Goal: Information Seeking & Learning: Learn about a topic

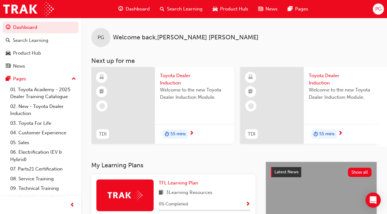
click at [176, 77] on span "Toyota Dealer Induction" at bounding box center [194, 79] width 69 height 14
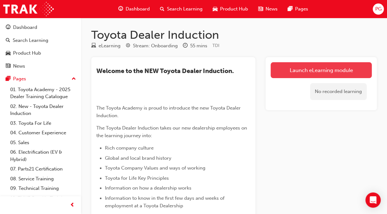
click at [299, 68] on link "Launch eLearning module" at bounding box center [321, 70] width 101 height 16
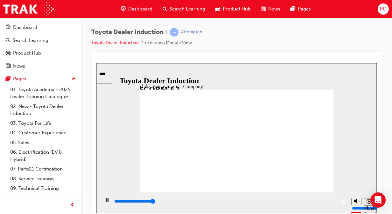
type input "7500"
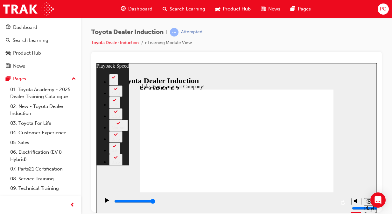
drag, startPoint x: 274, startPoint y: 139, endPoint x: 290, endPoint y: 132, distance: 17.2
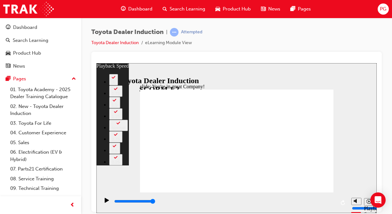
type input "156"
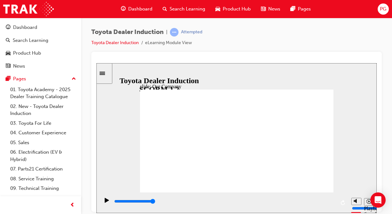
drag, startPoint x: 180, startPoint y: 170, endPoint x: 190, endPoint y: 169, distance: 10.2
drag, startPoint x: 182, startPoint y: 170, endPoint x: 207, endPoint y: 165, distance: 25.4
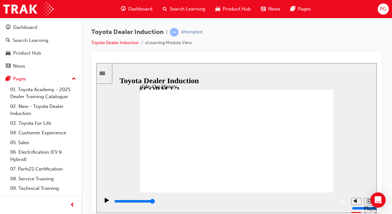
click at [105, 202] on icon "Play (Ctrl+Alt+P)" at bounding box center [107, 200] width 4 height 5
type input "8300"
click at [356, 179] on polygon "Mute (Ctrl+Alt+M)" at bounding box center [356, 177] width 2 height 4
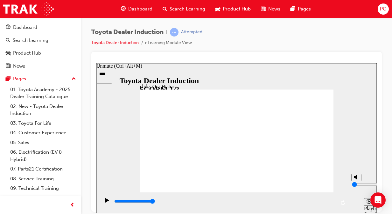
click at [356, 179] on polygon "Unmute (Ctrl+Alt+M)" at bounding box center [356, 177] width 2 height 4
click at [356, 179] on polygon "Mute (Ctrl+Alt+M)" at bounding box center [356, 177] width 2 height 4
click at [356, 179] on polygon "Unmute (Ctrl+Alt+M)" at bounding box center [356, 177] width 2 height 4
click at [356, 179] on polygon "Mute (Ctrl+Alt+M)" at bounding box center [356, 177] width 2 height 4
type input "0"
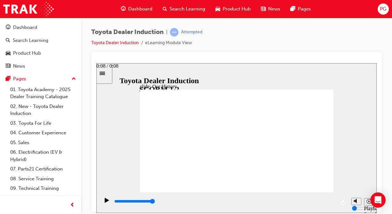
click at [335, 201] on div "playback controls" at bounding box center [224, 201] width 222 height 7
type input "8300"
drag, startPoint x: 234, startPoint y: 171, endPoint x: 276, endPoint y: 171, distance: 42.3
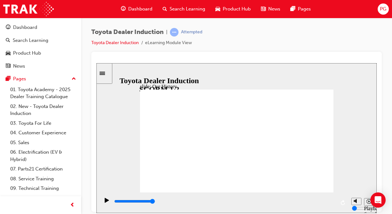
drag, startPoint x: 193, startPoint y: 169, endPoint x: 209, endPoint y: 167, distance: 16.7
drag, startPoint x: 234, startPoint y: 170, endPoint x: 240, endPoint y: 171, distance: 6.5
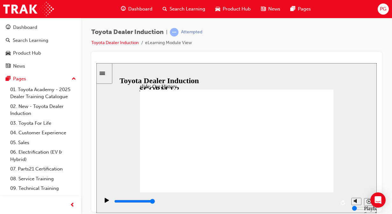
drag, startPoint x: 235, startPoint y: 169, endPoint x: 239, endPoint y: 159, distance: 11.1
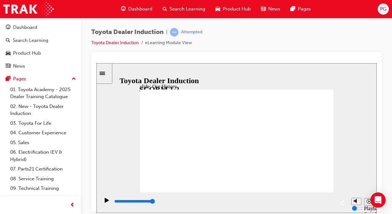
drag, startPoint x: 239, startPoint y: 159, endPoint x: 244, endPoint y: 172, distance: 14.3
drag, startPoint x: 235, startPoint y: 170, endPoint x: 255, endPoint y: 166, distance: 19.8
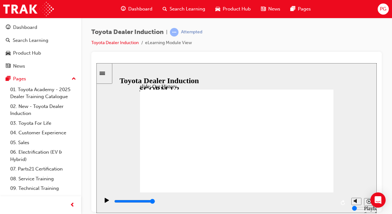
drag, startPoint x: 255, startPoint y: 166, endPoint x: 236, endPoint y: 171, distance: 19.4
drag, startPoint x: 236, startPoint y: 171, endPoint x: 261, endPoint y: 169, distance: 24.9
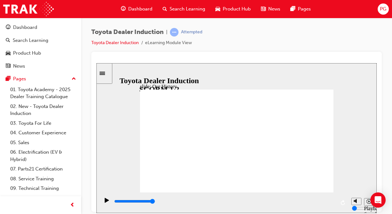
drag, startPoint x: 240, startPoint y: 172, endPoint x: 281, endPoint y: 168, distance: 40.8
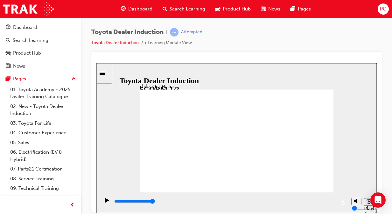
type input "3"
drag, startPoint x: 235, startPoint y: 171, endPoint x: 263, endPoint y: 166, distance: 28.4
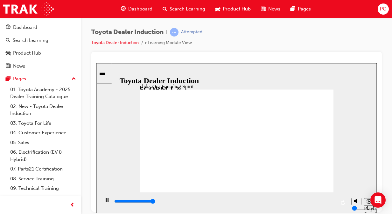
type input "7500"
click at [355, 179] on polygon "Unmute (Ctrl+Alt+M)" at bounding box center [356, 177] width 2 height 4
type input "8"
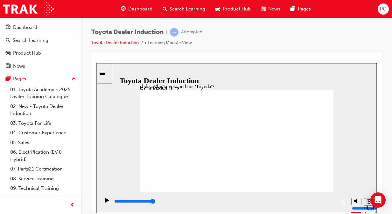
type input "5000"
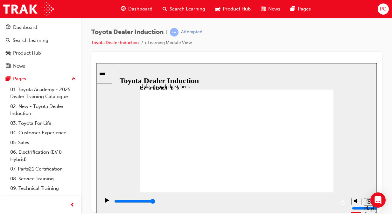
radio input "true"
type input "5000"
radio input "true"
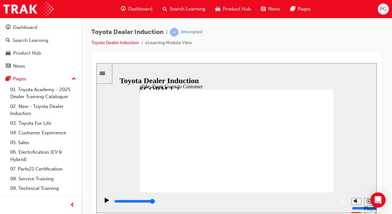
drag, startPoint x: 306, startPoint y: 119, endPoint x: 305, endPoint y: 126, distance: 7.4
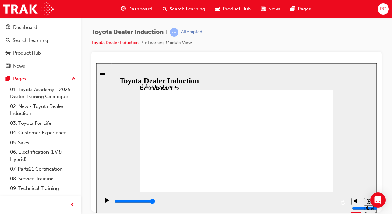
drag, startPoint x: 316, startPoint y: 183, endPoint x: 313, endPoint y: 187, distance: 5.2
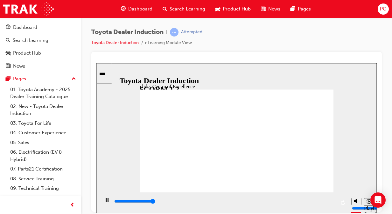
type input "15300"
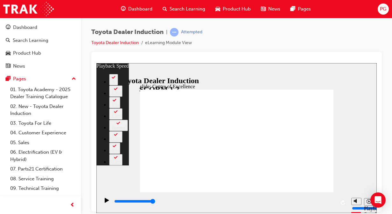
type input "248"
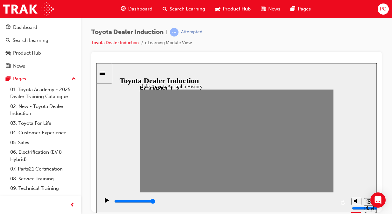
type input "0"
type input "1"
type input "0"
type input "2"
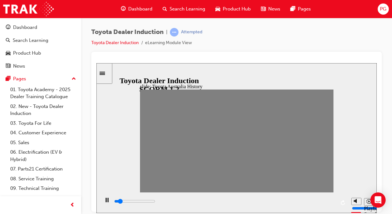
drag, startPoint x: 147, startPoint y: 139, endPoint x: 160, endPoint y: 143, distance: 14.2
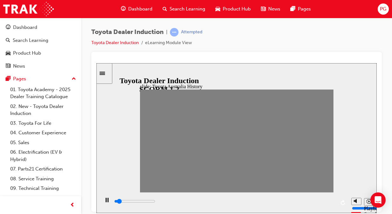
type input "0"
type input "3"
drag, startPoint x: 163, startPoint y: 142, endPoint x: 171, endPoint y: 142, distance: 7.9
type input "0"
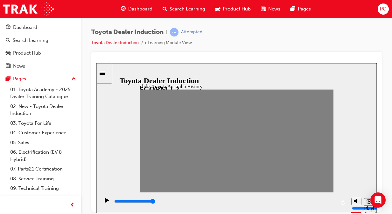
type input "4"
drag, startPoint x: 172, startPoint y: 141, endPoint x: 177, endPoint y: 138, distance: 6.4
drag, startPoint x: 178, startPoint y: 137, endPoint x: 184, endPoint y: 145, distance: 10.4
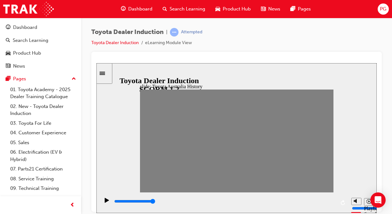
drag, startPoint x: 181, startPoint y: 140, endPoint x: 186, endPoint y: 147, distance: 9.2
type input "0"
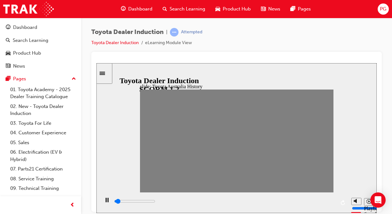
type input "5"
type input "0"
type input "4"
type input "0"
type input "5"
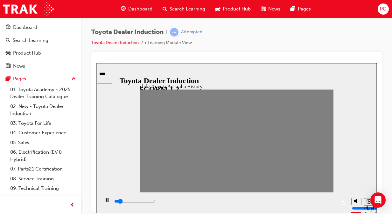
drag, startPoint x: 181, startPoint y: 142, endPoint x: 188, endPoint y: 144, distance: 6.6
type input "0"
type input "6"
drag, startPoint x: 188, startPoint y: 144, endPoint x: 196, endPoint y: 136, distance: 11.5
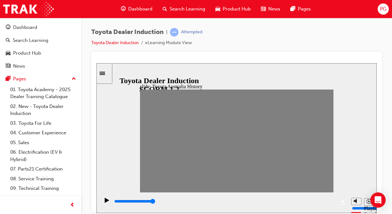
drag, startPoint x: 196, startPoint y: 136, endPoint x: 204, endPoint y: 143, distance: 10.2
drag, startPoint x: 193, startPoint y: 138, endPoint x: 197, endPoint y: 137, distance: 4.0
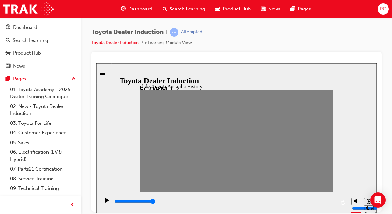
drag, startPoint x: 200, startPoint y: 140, endPoint x: 205, endPoint y: 145, distance: 7.9
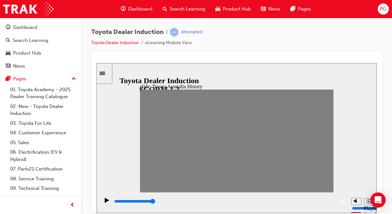
drag, startPoint x: 204, startPoint y: 146, endPoint x: 198, endPoint y: 135, distance: 11.9
drag, startPoint x: 200, startPoint y: 138, endPoint x: 201, endPoint y: 143, distance: 5.1
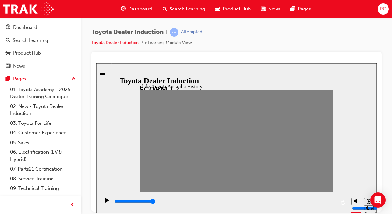
drag, startPoint x: 198, startPoint y: 136, endPoint x: 203, endPoint y: 147, distance: 11.7
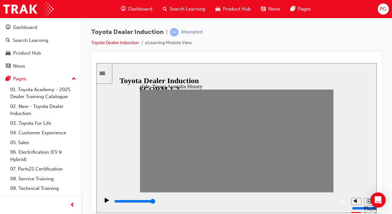
drag, startPoint x: 214, startPoint y: 137, endPoint x: 186, endPoint y: 145, distance: 29.0
drag, startPoint x: 182, startPoint y: 140, endPoint x: 191, endPoint y: 143, distance: 10.0
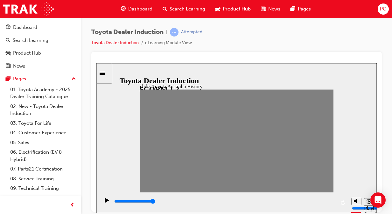
drag, startPoint x: 196, startPoint y: 136, endPoint x: 203, endPoint y: 145, distance: 11.6
drag, startPoint x: 199, startPoint y: 140, endPoint x: 204, endPoint y: 141, distance: 5.1
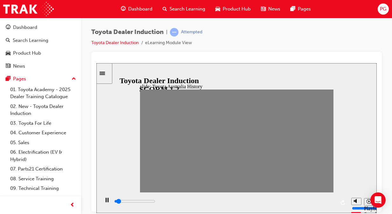
drag, startPoint x: 204, startPoint y: 141, endPoint x: 213, endPoint y: 136, distance: 10.0
drag, startPoint x: 209, startPoint y: 141, endPoint x: 216, endPoint y: 141, distance: 7.3
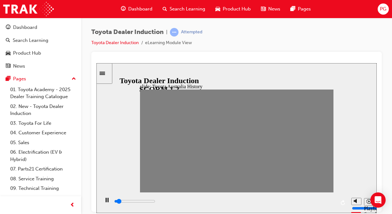
type input "0"
type input "8"
type input "100"
type input "9"
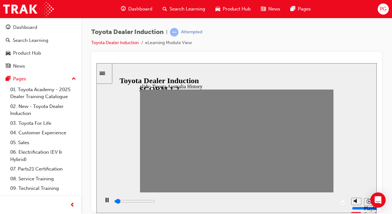
drag, startPoint x: 216, startPoint y: 141, endPoint x: 223, endPoint y: 142, distance: 6.7
drag, startPoint x: 224, startPoint y: 141, endPoint x: 232, endPoint y: 142, distance: 7.7
drag, startPoint x: 235, startPoint y: 143, endPoint x: 243, endPoint y: 142, distance: 7.7
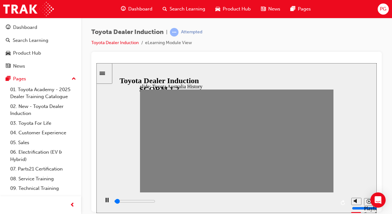
drag, startPoint x: 245, startPoint y: 140, endPoint x: 252, endPoint y: 140, distance: 7.3
drag, startPoint x: 252, startPoint y: 140, endPoint x: 261, endPoint y: 140, distance: 8.9
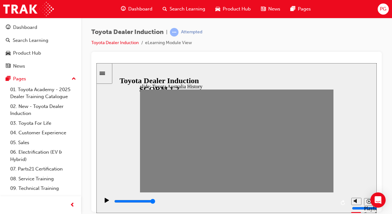
drag, startPoint x: 263, startPoint y: 139, endPoint x: 266, endPoint y: 142, distance: 4.7
drag, startPoint x: 263, startPoint y: 140, endPoint x: 271, endPoint y: 142, distance: 7.9
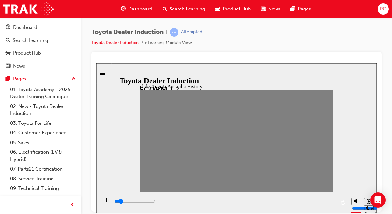
drag, startPoint x: 271, startPoint y: 142, endPoint x: 281, endPoint y: 142, distance: 10.2
drag, startPoint x: 281, startPoint y: 142, endPoint x: 289, endPoint y: 143, distance: 8.0
drag, startPoint x: 289, startPoint y: 143, endPoint x: 297, endPoint y: 142, distance: 8.3
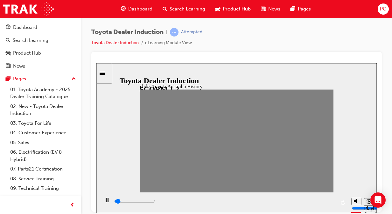
drag, startPoint x: 297, startPoint y: 142, endPoint x: 306, endPoint y: 141, distance: 9.6
drag, startPoint x: 306, startPoint y: 141, endPoint x: 314, endPoint y: 140, distance: 7.7
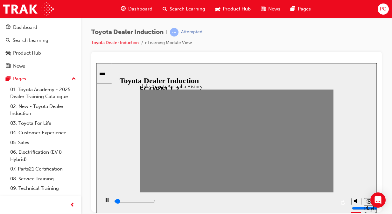
drag, startPoint x: 314, startPoint y: 140, endPoint x: 322, endPoint y: 140, distance: 7.6
drag, startPoint x: 322, startPoint y: 140, endPoint x: 330, endPoint y: 141, distance: 8.0
drag, startPoint x: 324, startPoint y: 141, endPoint x: 320, endPoint y: 143, distance: 4.3
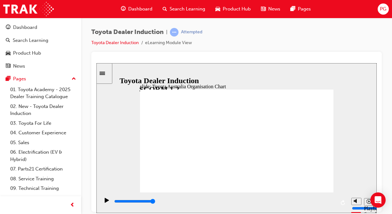
type input "5000"
radio input "true"
type input "5000"
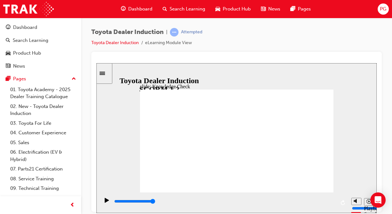
radio input "true"
type input "5000"
radio input "true"
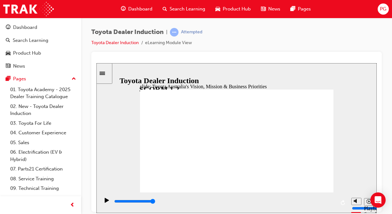
type input "9200"
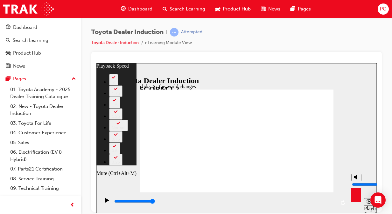
click at [357, 182] on input "volume" at bounding box center [372, 184] width 41 height 5
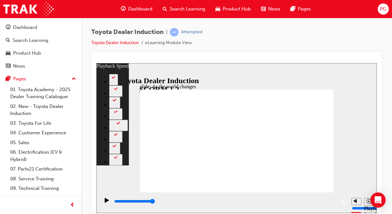
type input "128"
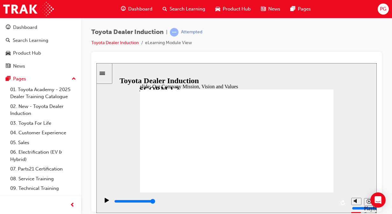
type input "5000"
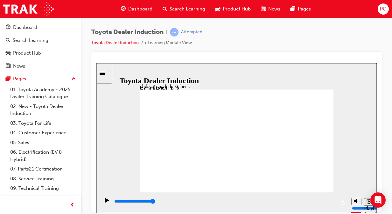
type input "h"
type input "ha"
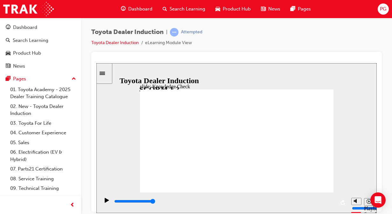
type input "hap"
type input "happ"
type input "happi"
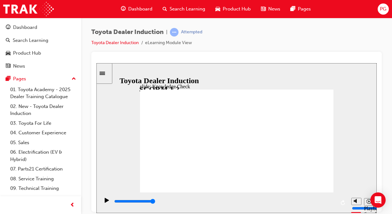
type input "happi"
type input "happin"
type input "happine"
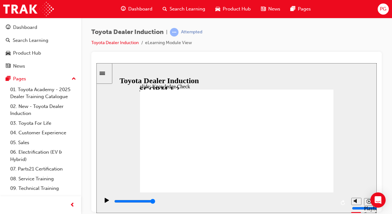
type input "happines"
type input "happiness"
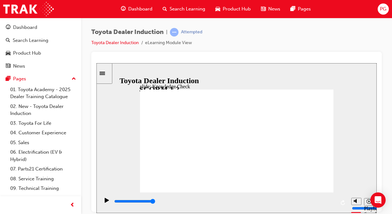
type input "happiness"
type input "5000"
type input "m"
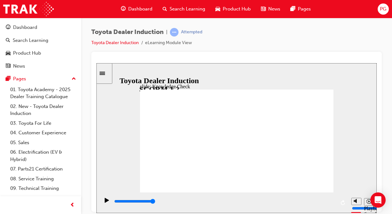
type input "m"
type input "mo"
type input "mov"
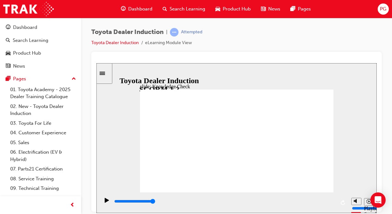
type input "move"
type input "moved"
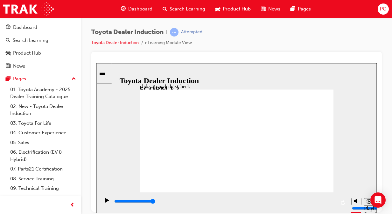
type input "moved"
type input "6500"
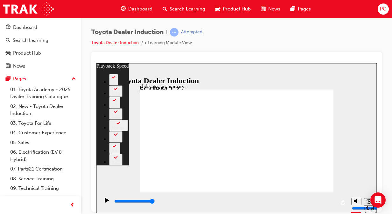
type input "115"
type input "128"
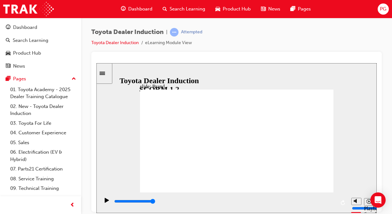
type input "8400"
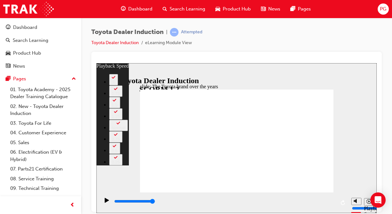
type input "165"
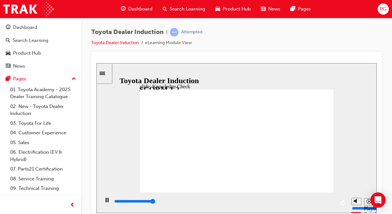
type input "5000"
radio input "true"
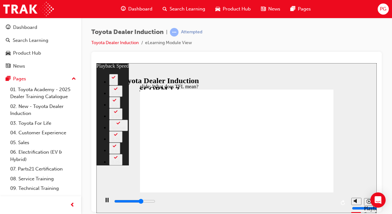
type input "7300"
type input "0"
type input "7500"
type input "0"
type input "7800"
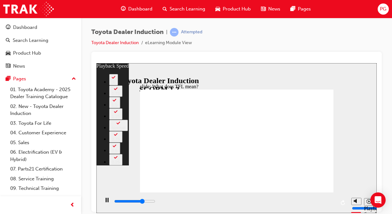
type input "0"
type input "8000"
type input "1"
type input "8300"
type input "1"
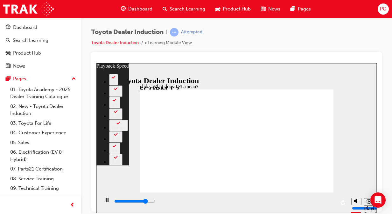
type input "8600"
type input "1"
type input "8800"
type input "2"
type input "9100"
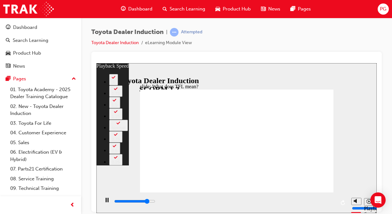
type input "2"
type input "9400"
type input "2"
type input "9600"
type input "2"
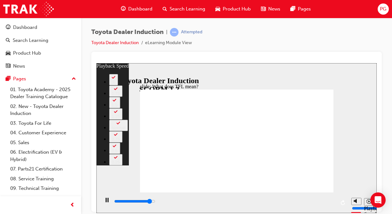
type input "9900"
type input "3"
type input "10100"
type input "3"
type input "10100"
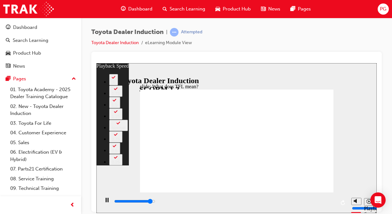
type input "3"
type input "10400"
type input "3"
type input "10700"
type input "3"
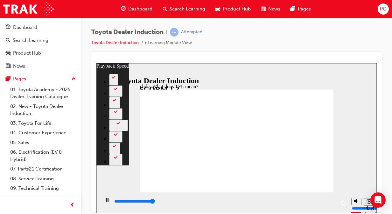
type input "10800"
type input "139"
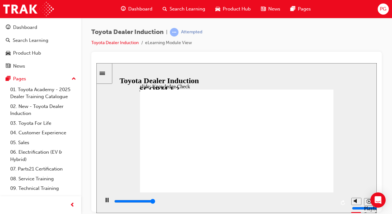
type input "5000"
radio input "true"
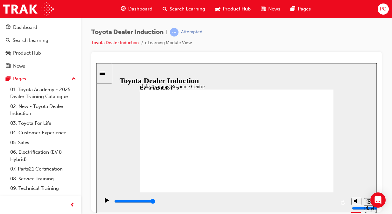
type input "5000"
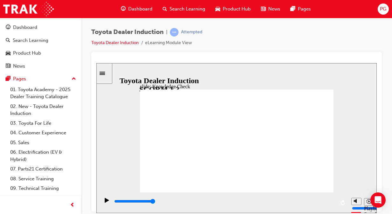
radio input "true"
drag, startPoint x: 309, startPoint y: 186, endPoint x: 316, endPoint y: 182, distance: 7.6
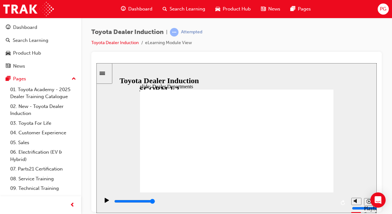
drag, startPoint x: 298, startPoint y: 177, endPoint x: 315, endPoint y: 182, distance: 17.6
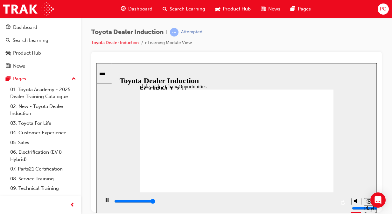
type input "11300"
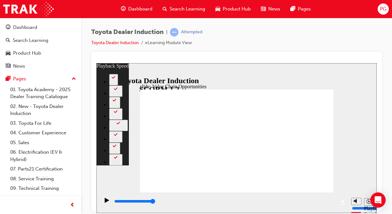
type input "39"
type input "64"
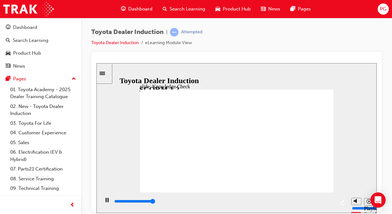
type input "5000"
radio input "true"
type input "5000"
radio input "true"
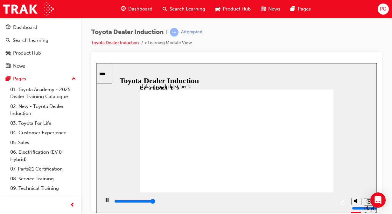
type input "5000"
type input "t"
type input "to"
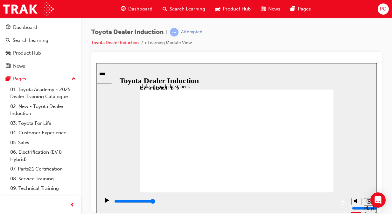
type input "to"
type input "toy"
type input "toyo"
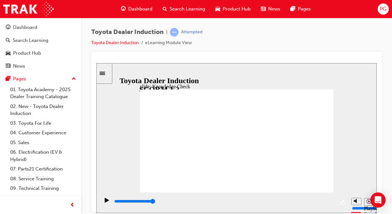
type input "toyot"
type input "toyota"
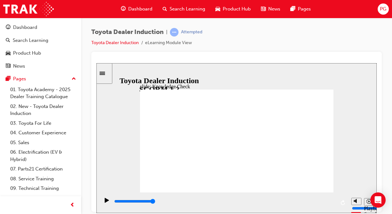
type input "toyota"
type input "toyota e"
type input "toyota en"
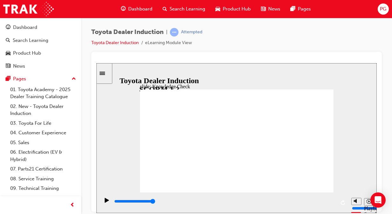
type input "toyota eng"
type input "toyota enga"
type input "toyota engag"
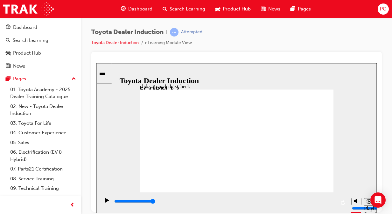
type input "toyota engag"
type input "toyota engage"
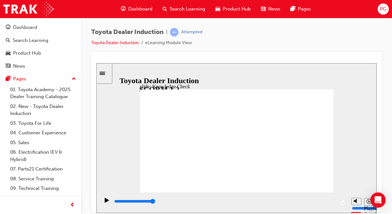
type input "toyota engage a"
type input "toyota engage ap"
type input "toyota engage app"
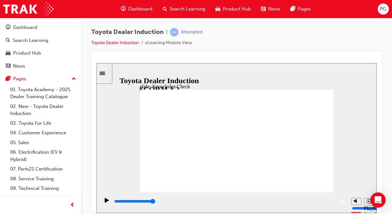
type input "toyota engage app"
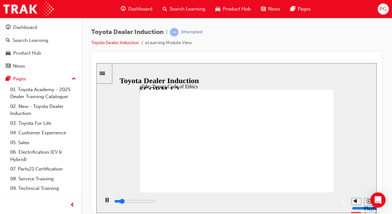
type input "3800"
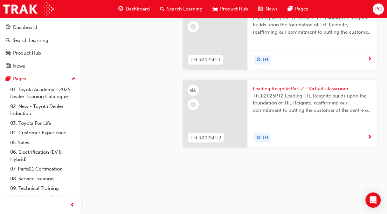
scroll to position [777, 0]
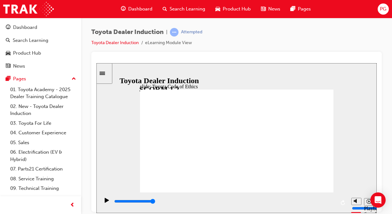
type input "8400"
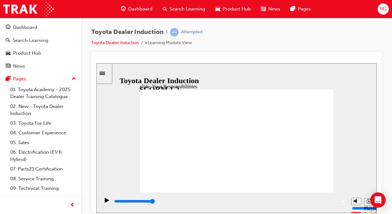
checkbox input "true"
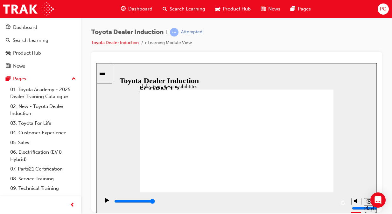
checkbox input "true"
drag, startPoint x: 277, startPoint y: 155, endPoint x: 314, endPoint y: 182, distance: 46.0
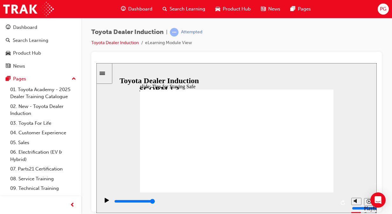
type input "5000"
checkbox input "true"
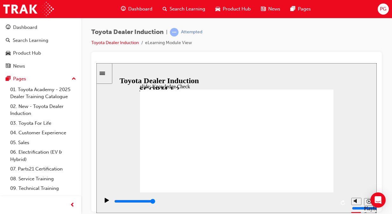
checkbox input "true"
type input "5000"
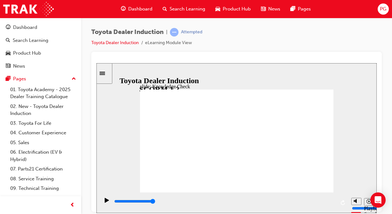
radio input "true"
type input "5000"
checkbox input "true"
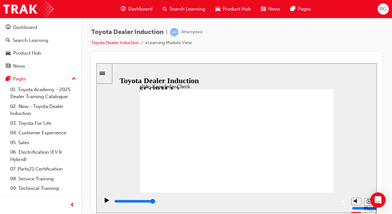
checkbox input "true"
type input "5000"
checkbox input "true"
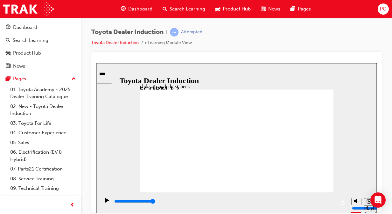
checkbox input "true"
type input "9900"
